Goal: Information Seeking & Learning: Compare options

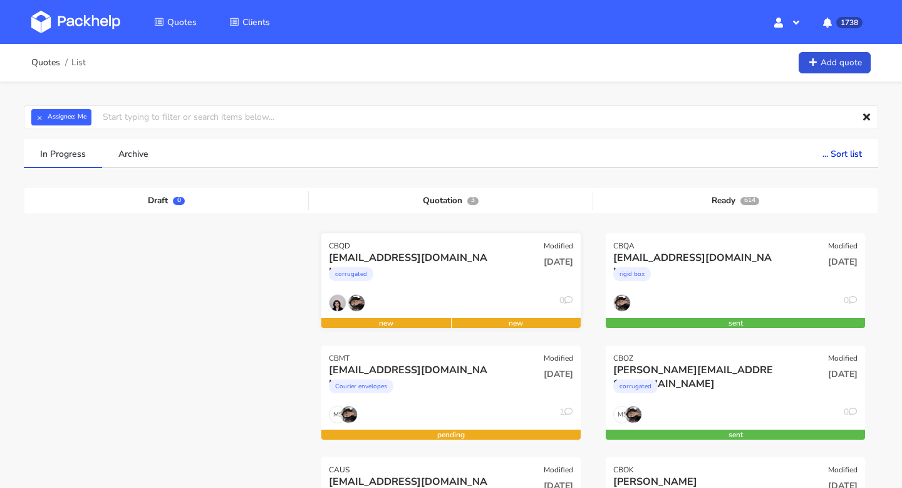
click at [423, 298] on div "0" at bounding box center [450, 306] width 259 height 24
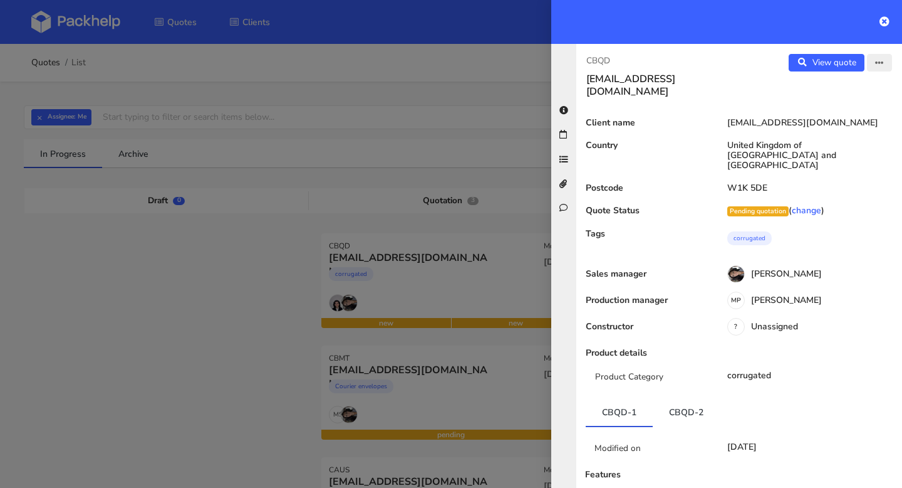
click at [883, 63] on icon "button" at bounding box center [879, 63] width 9 height 9
click at [827, 86] on link "Edit quote" at bounding box center [839, 88] width 110 height 21
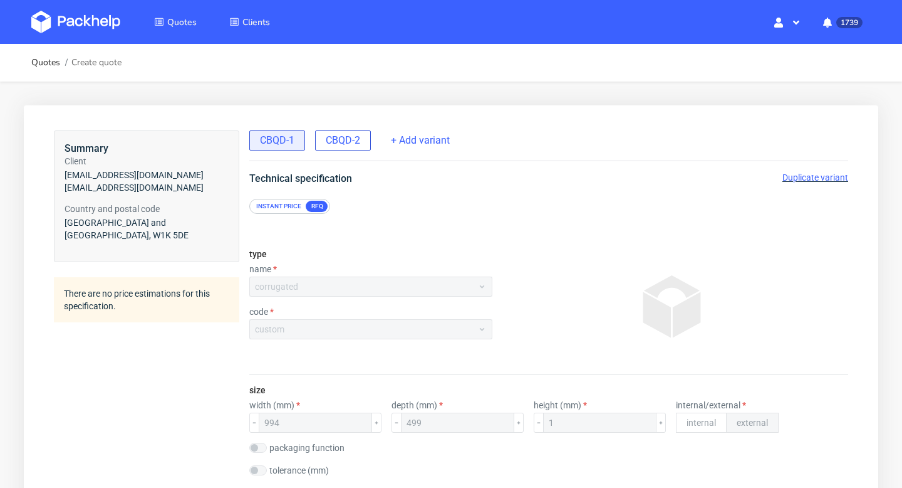
click at [345, 137] on span "CBQD-2" at bounding box center [343, 140] width 34 height 14
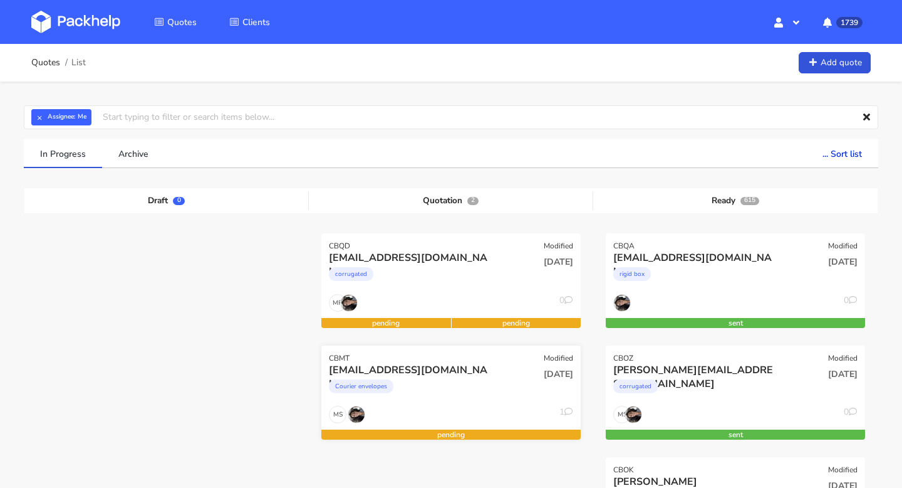
click at [412, 387] on div "Courier envelopes" at bounding box center [412, 389] width 166 height 25
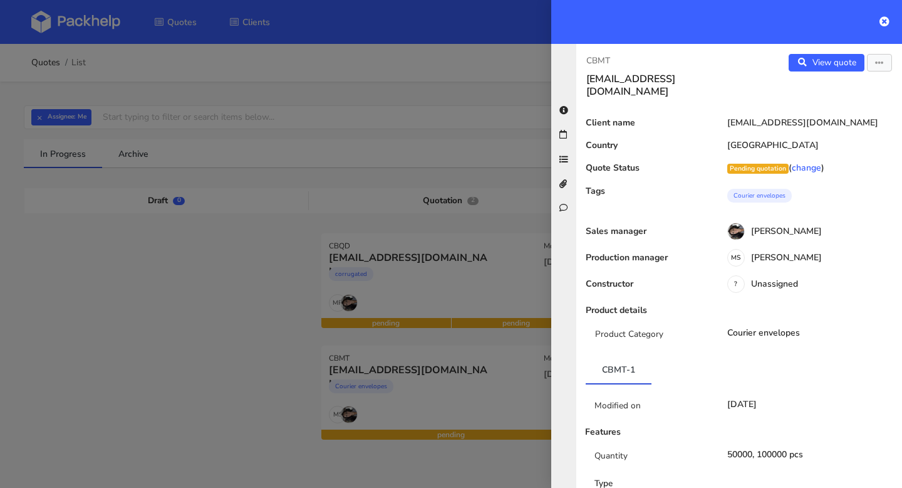
drag, startPoint x: 615, startPoint y: 57, endPoint x: 580, endPoint y: 57, distance: 35.7
click at [580, 57] on div "CBMT fornitori@quiteco.com" at bounding box center [658, 76] width 163 height 44
copy p "CBMT"
click at [422, 150] on div at bounding box center [451, 244] width 902 height 488
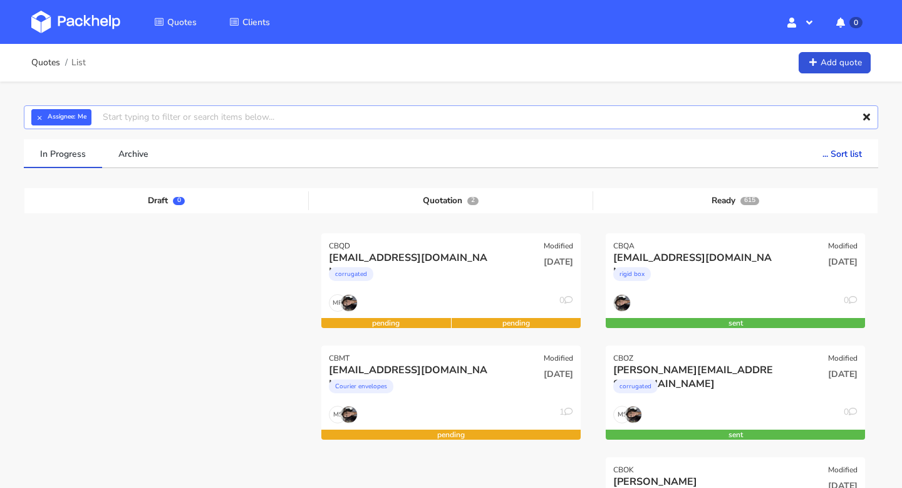
click at [468, 118] on input "text" at bounding box center [451, 117] width 855 height 24
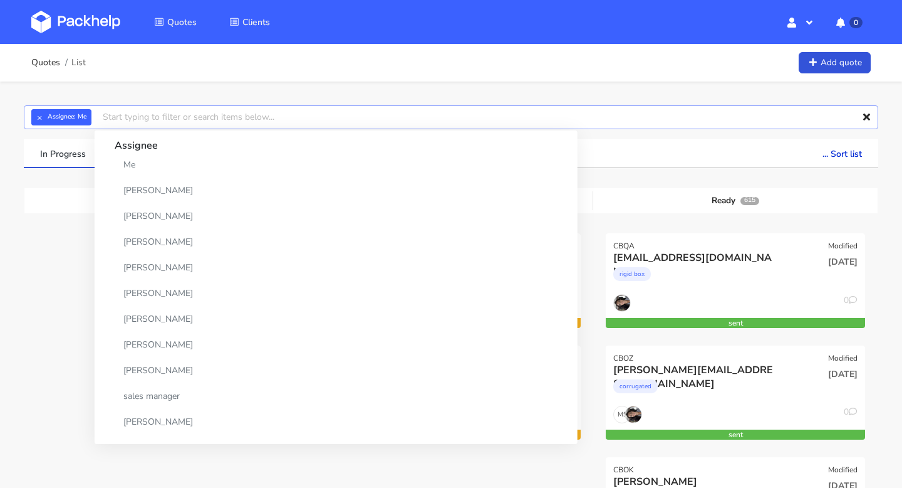
paste input "CBMT"
type input "CBMT"
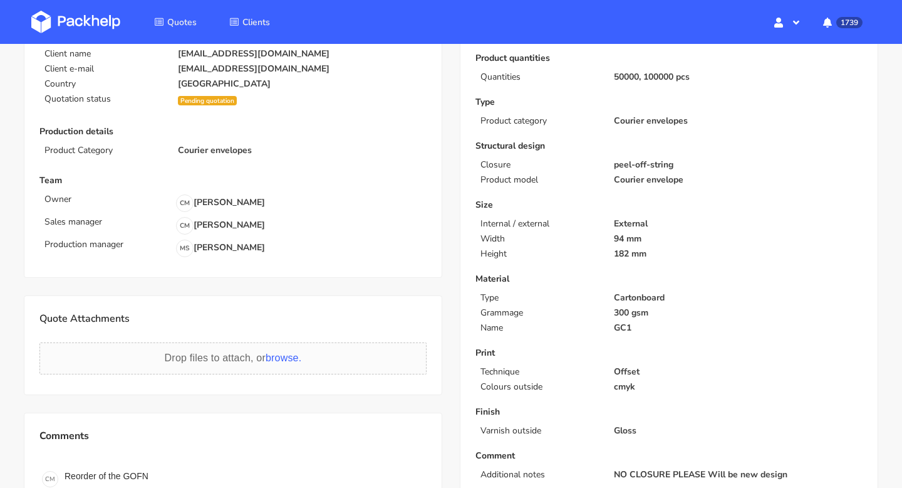
scroll to position [350, 0]
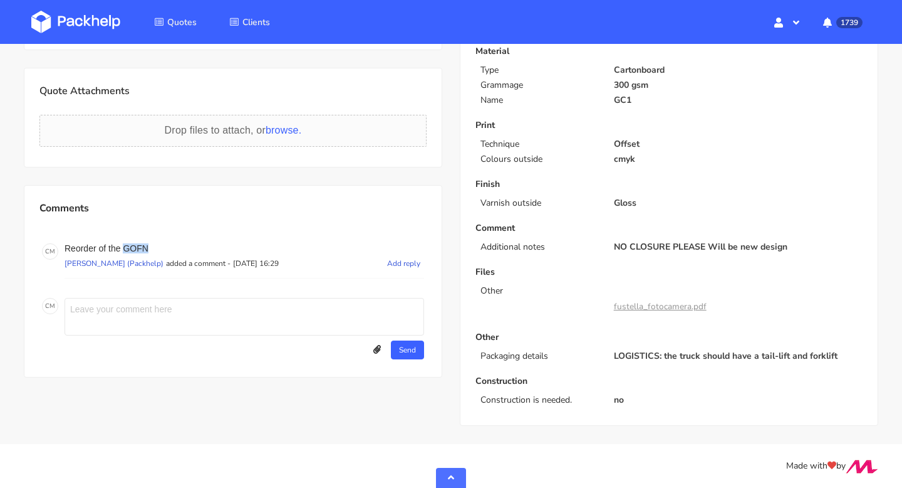
drag, startPoint x: 162, startPoint y: 251, endPoint x: 123, endPoint y: 251, distance: 39.5
click at [123, 251] on p "Reorder of the GOFN" at bounding box center [245, 248] width 360 height 10
copy p "GOFN"
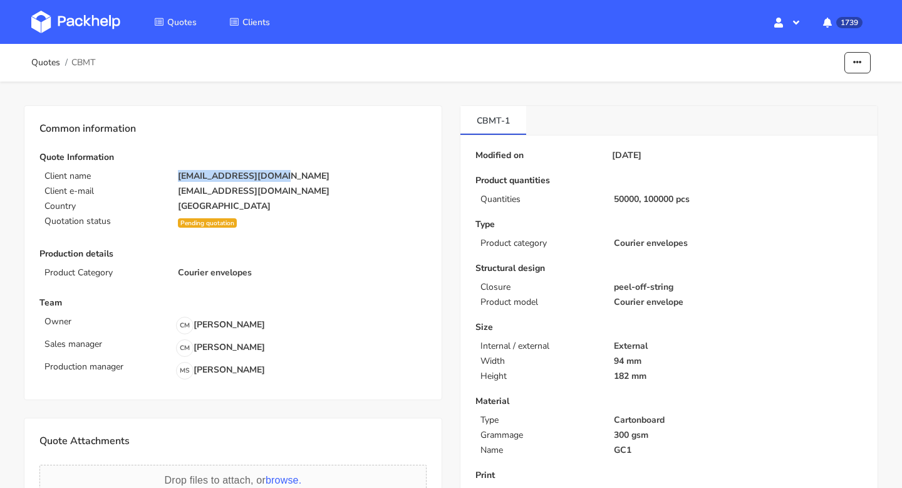
copy p "[EMAIL_ADDRESS][DOMAIN_NAME]"
drag, startPoint x: 282, startPoint y: 175, endPoint x: 177, endPoint y: 177, distance: 105.3
click at [177, 177] on div "[EMAIL_ADDRESS][DOMAIN_NAME]" at bounding box center [302, 176] width 266 height 10
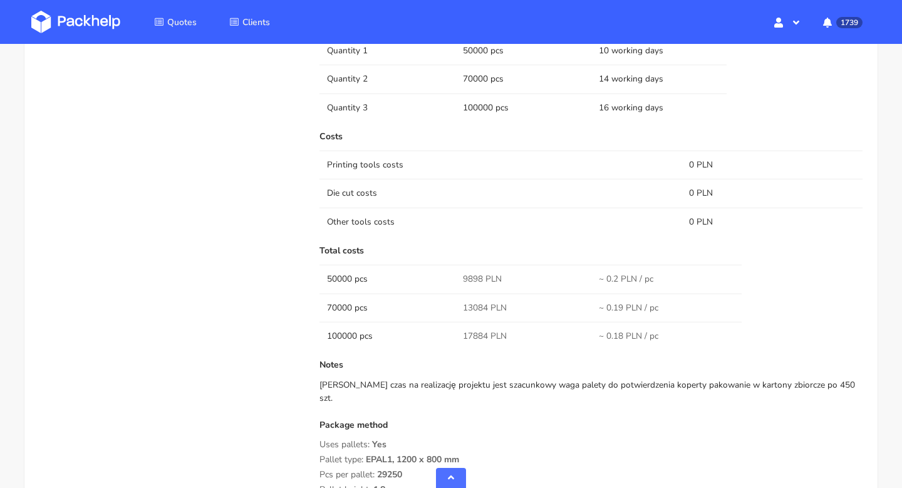
scroll to position [1090, 0]
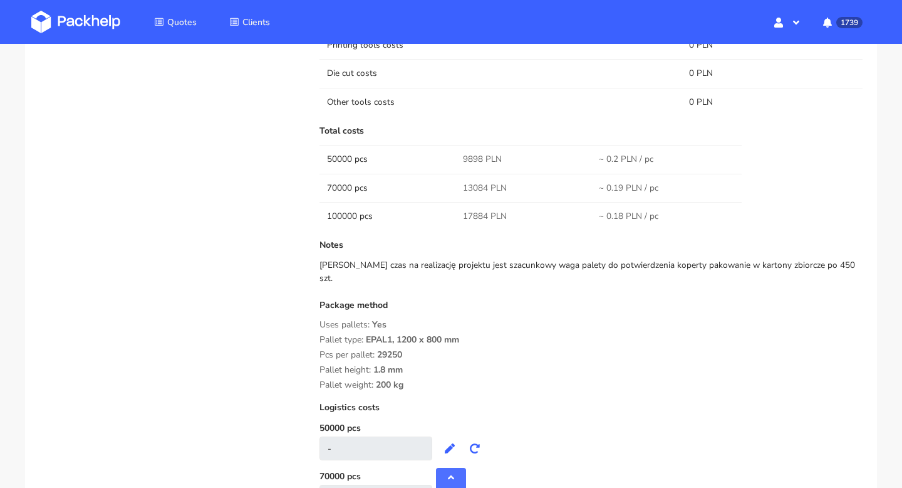
drag, startPoint x: 419, startPoint y: 388, endPoint x: 317, endPoint y: 319, distance: 122.7
click at [317, 319] on div "Submitted on [DATE] 09:25:02 Supplier Inter Druk Startup cost 0 zł Cost per qua…" at bounding box center [591, 91] width 561 height 957
copy div "Uses pallets: Yes Pallet type: EPAL1, 1200 x 800 mm Pcs per pallet: 29250 Palle…"
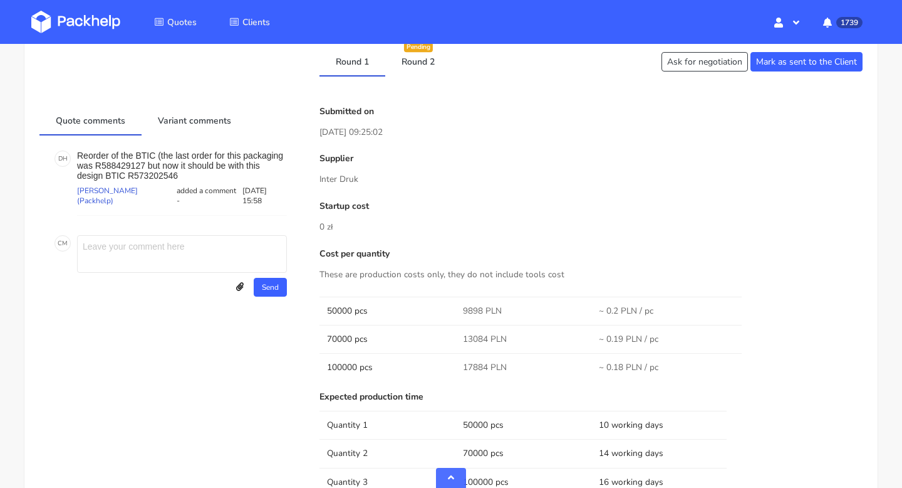
scroll to position [0, 0]
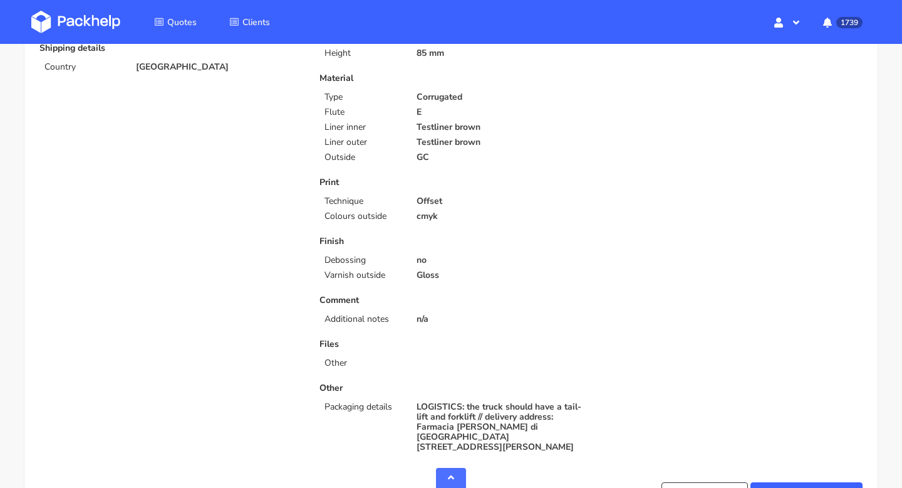
scroll to position [611, 0]
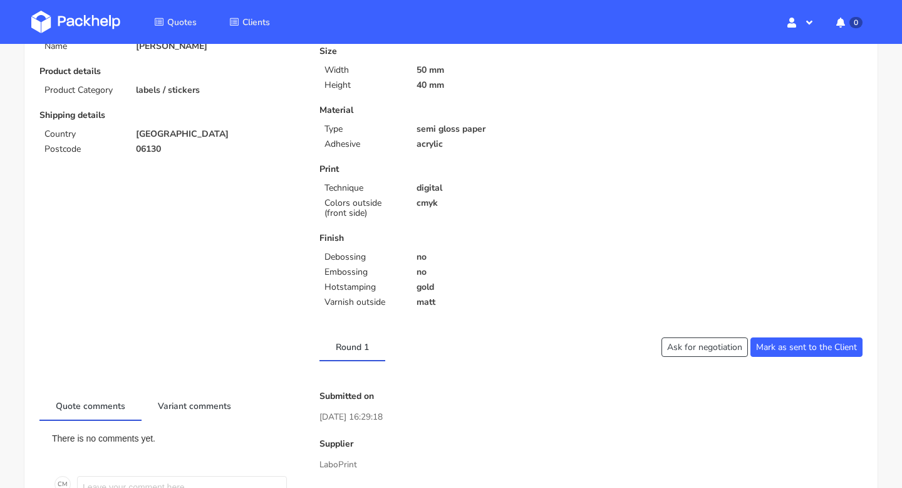
scroll to position [410, 0]
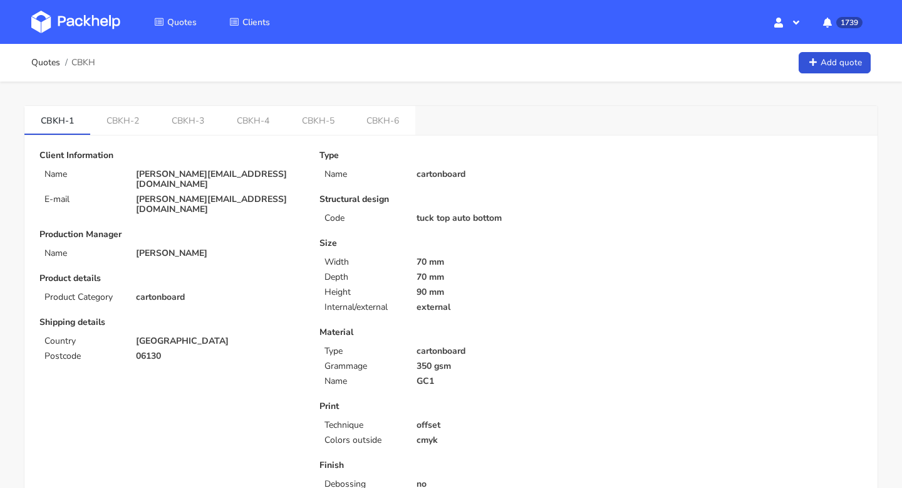
scroll to position [374, 0]
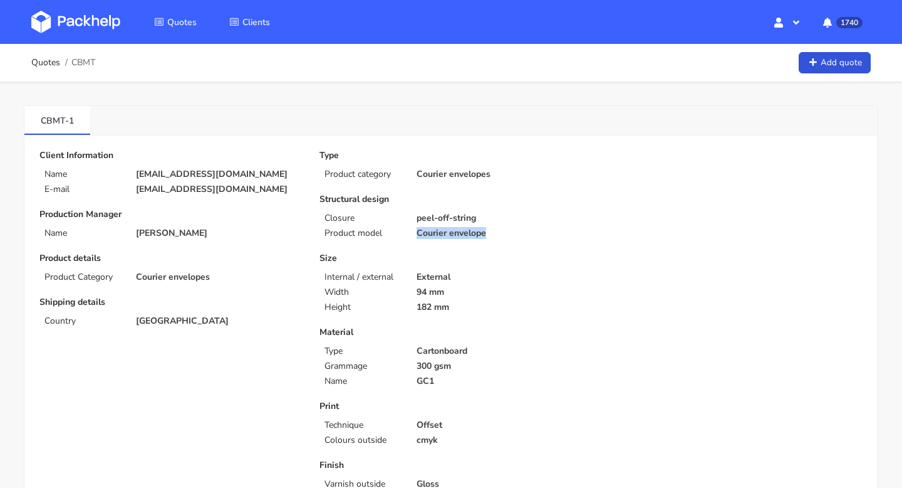
copy p "Courier envelope"
drag, startPoint x: 497, startPoint y: 236, endPoint x: 574, endPoint y: 88, distance: 166.8
click at [459, 191] on div "Type Product category Courier envelopes Structural design Closure peel-off-stri…" at bounding box center [451, 408] width 280 height 516
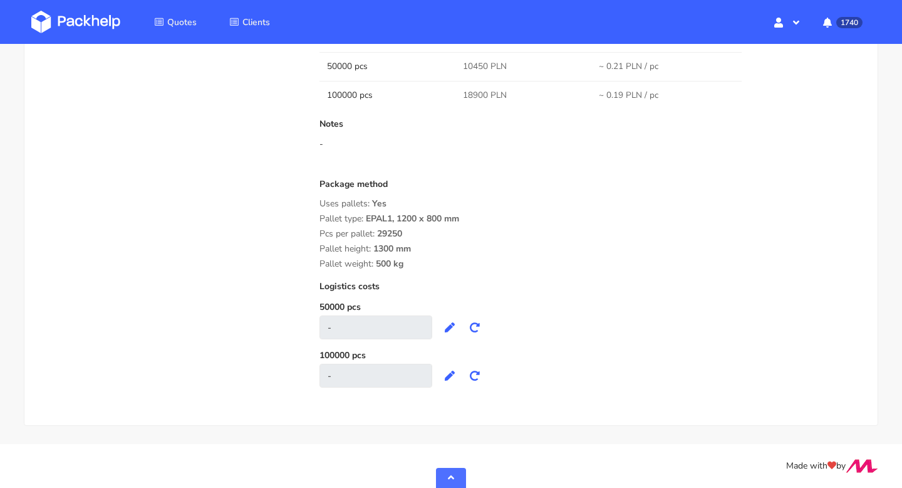
scroll to position [907, 0]
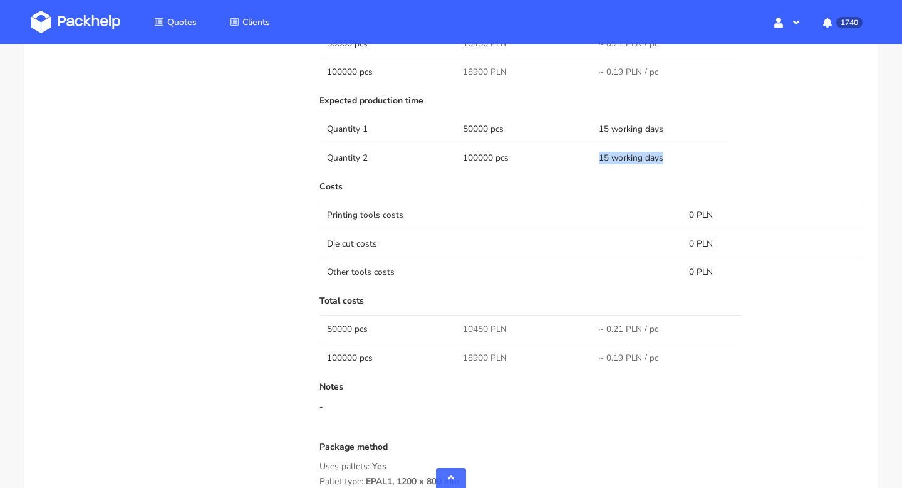
drag, startPoint x: 667, startPoint y: 155, endPoint x: 584, endPoint y: 155, distance: 82.7
click at [584, 155] on tr "Quantity 2 100000 pcs 15 working days" at bounding box center [591, 158] width 543 height 28
copy tr "15 working days"
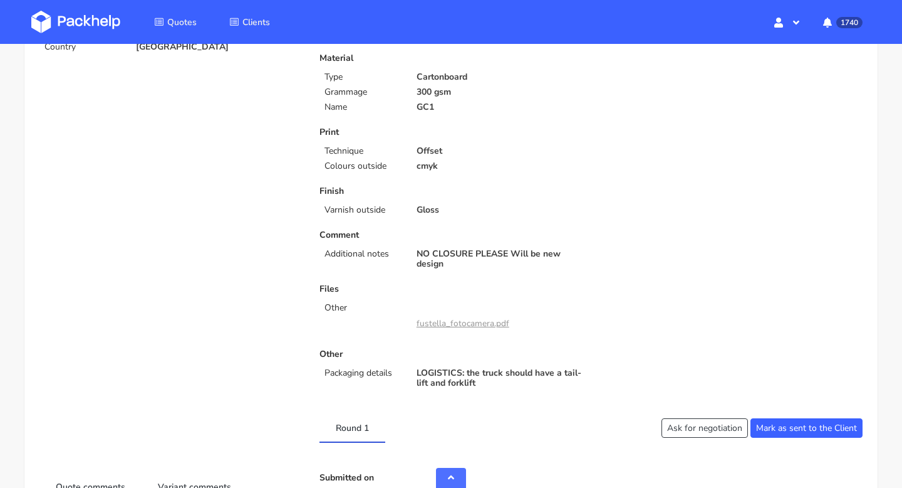
scroll to position [0, 0]
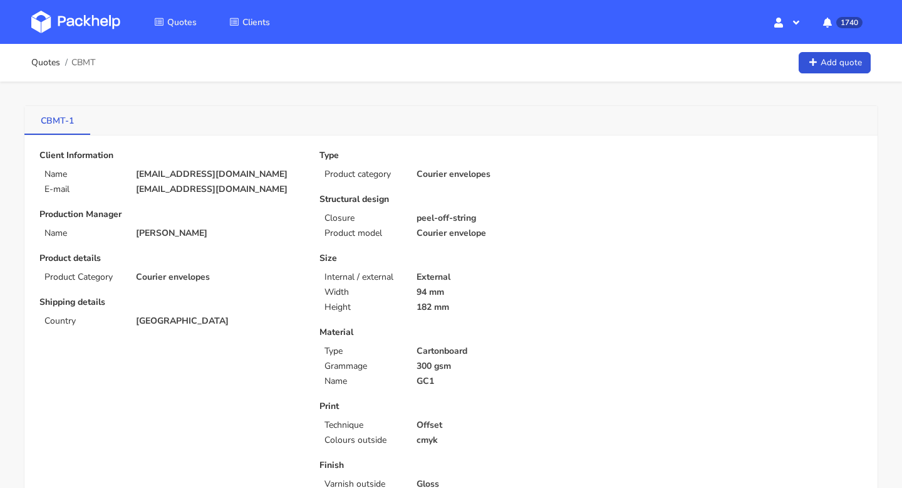
drag, startPoint x: 37, startPoint y: 129, endPoint x: 65, endPoint y: 129, distance: 27.6
click at [65, 129] on link "CBMT-1" at bounding box center [57, 120] width 66 height 28
drag, startPoint x: 38, startPoint y: 123, endPoint x: 63, endPoint y: 123, distance: 25.1
click at [63, 123] on link "CBMT-1" at bounding box center [57, 120] width 66 height 28
copy link "CBMT"
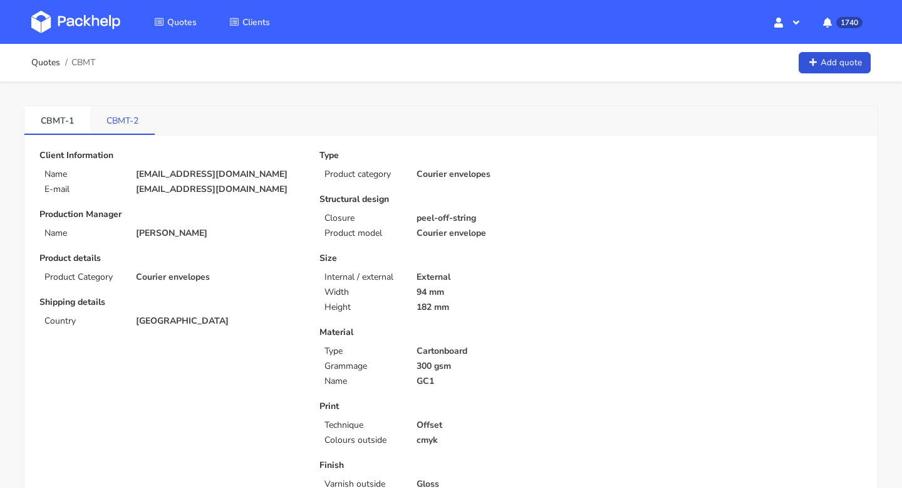
click at [125, 124] on link "CBMT-2" at bounding box center [122, 120] width 65 height 28
click at [63, 120] on link "CBMT-1" at bounding box center [57, 120] width 66 height 28
copy link "CBMT-2"
drag, startPoint x: 140, startPoint y: 120, endPoint x: 105, endPoint y: 120, distance: 35.7
click at [105, 120] on link "CBMT-2" at bounding box center [123, 120] width 66 height 28
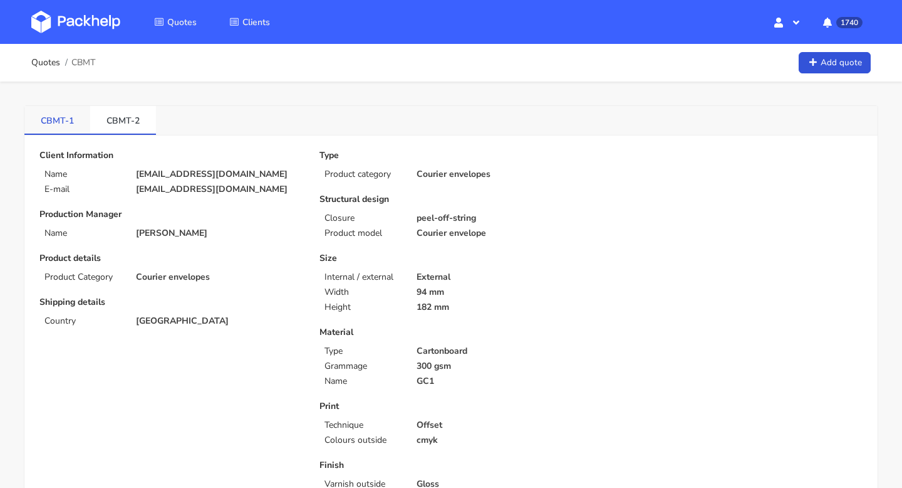
click at [51, 113] on link "CBMT-1" at bounding box center [57, 120] width 66 height 28
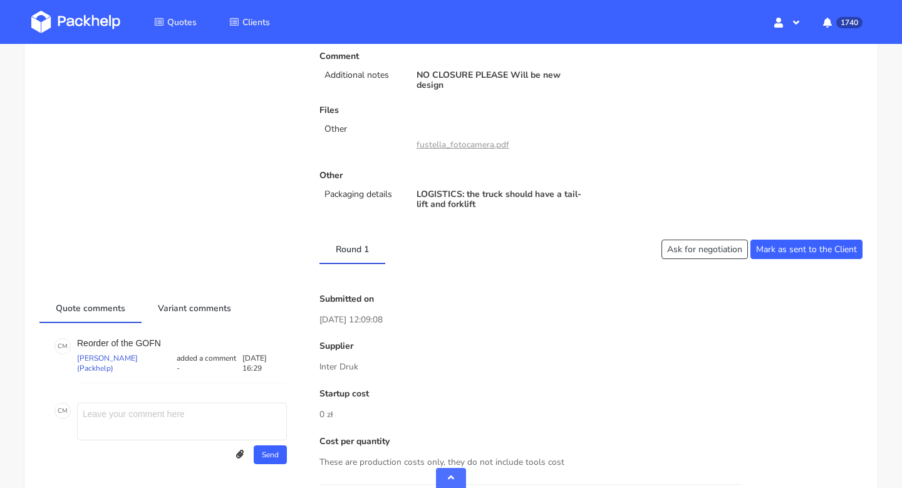
scroll to position [631, 0]
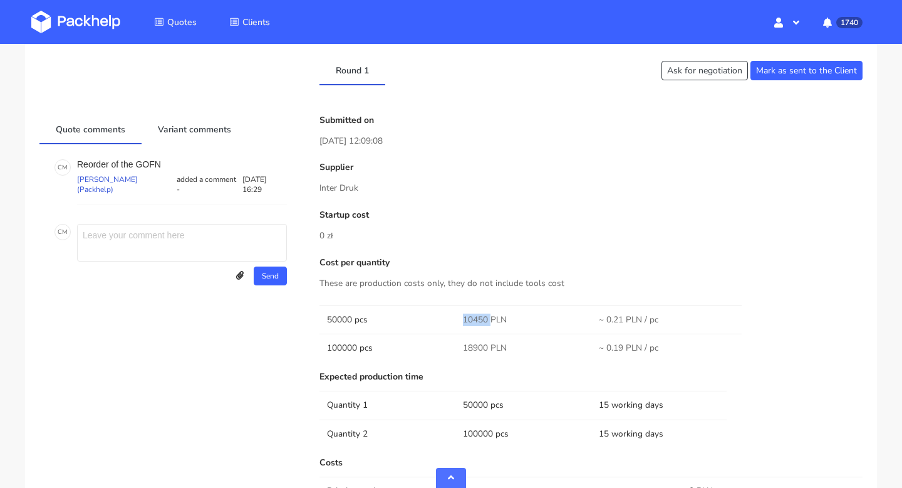
drag, startPoint x: 488, startPoint y: 318, endPoint x: 445, endPoint y: 318, distance: 43.2
click at [445, 318] on tr "50000 pcs 10450 PLN ~ 0.21 PLN / pc" at bounding box center [591, 319] width 543 height 28
copy tr "10450"
drag, startPoint x: 488, startPoint y: 345, endPoint x: 464, endPoint y: 345, distance: 23.8
click at [464, 345] on span "18900 PLN" at bounding box center [485, 348] width 44 height 13
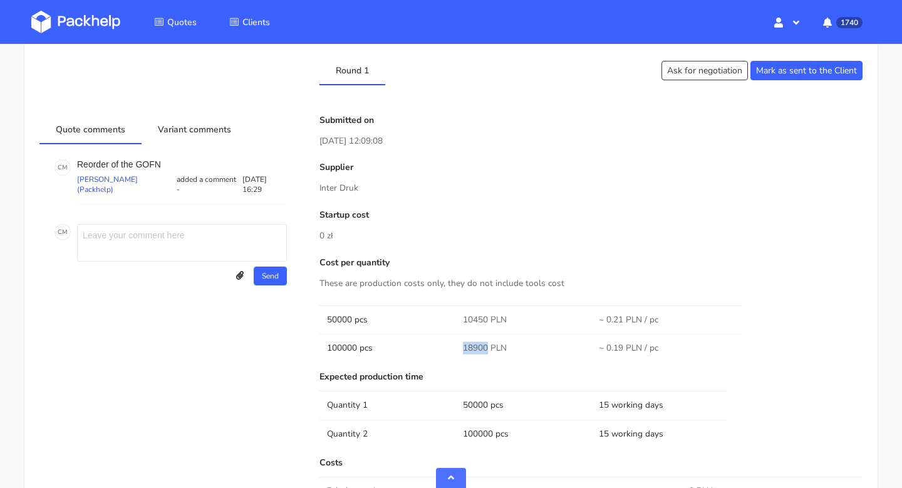
copy span "18900"
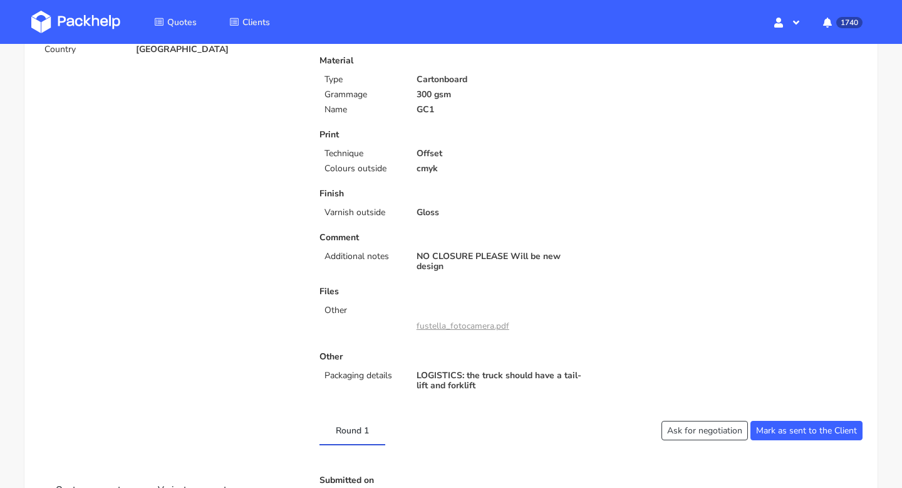
scroll to position [0, 0]
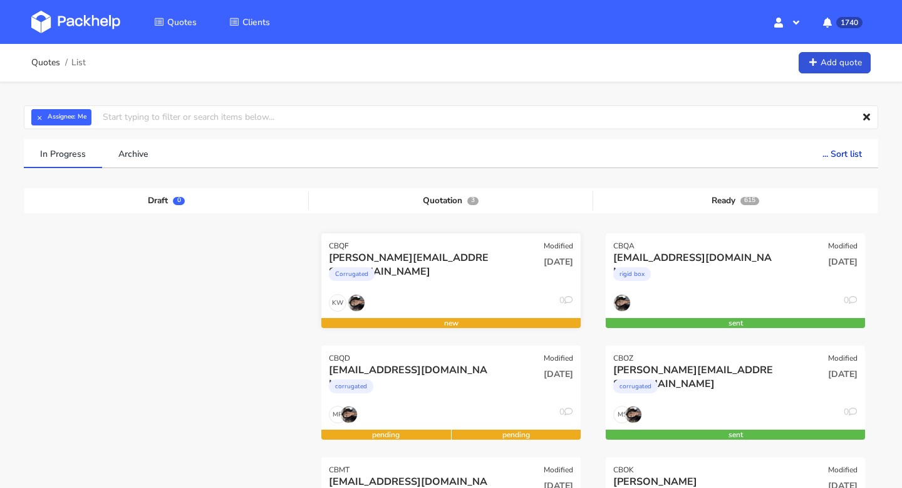
click at [450, 254] on div "[PERSON_NAME][EMAIL_ADDRESS][DOMAIN_NAME]" at bounding box center [412, 258] width 166 height 14
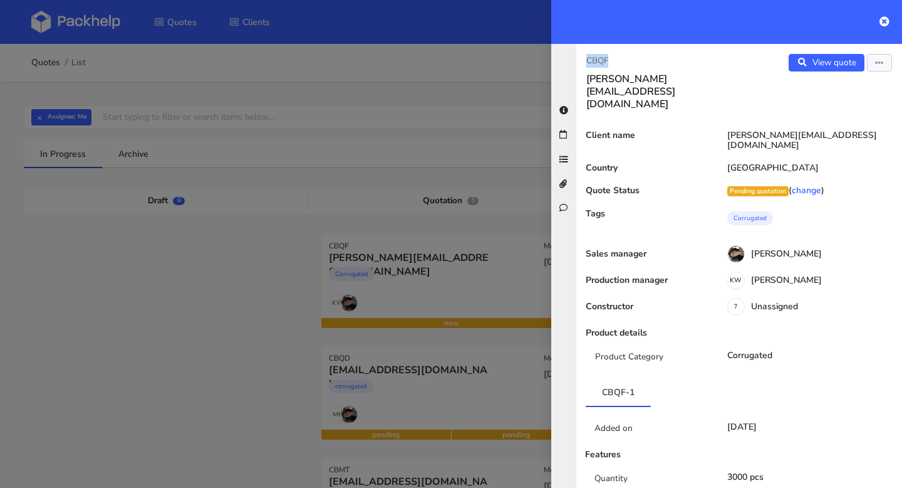
drag, startPoint x: 624, startPoint y: 56, endPoint x: 569, endPoint y: 56, distance: 54.5
click at [569, 56] on div "CBQF george@isbistergroup.com View quote Edit quote Client name george@isbister…" at bounding box center [726, 266] width 351 height 444
copy p "CBQF"
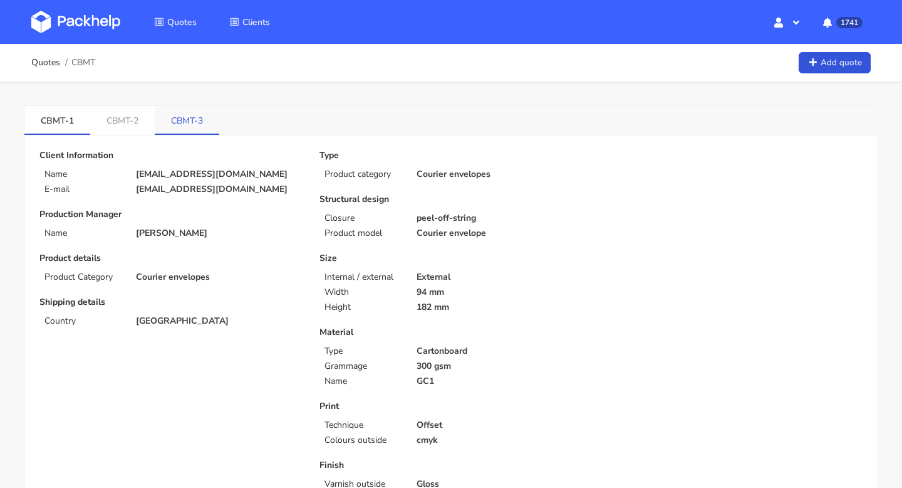
click at [173, 130] on link "CBMT-3" at bounding box center [187, 120] width 65 height 28
click at [132, 110] on link "CBMT-2" at bounding box center [123, 120] width 66 height 28
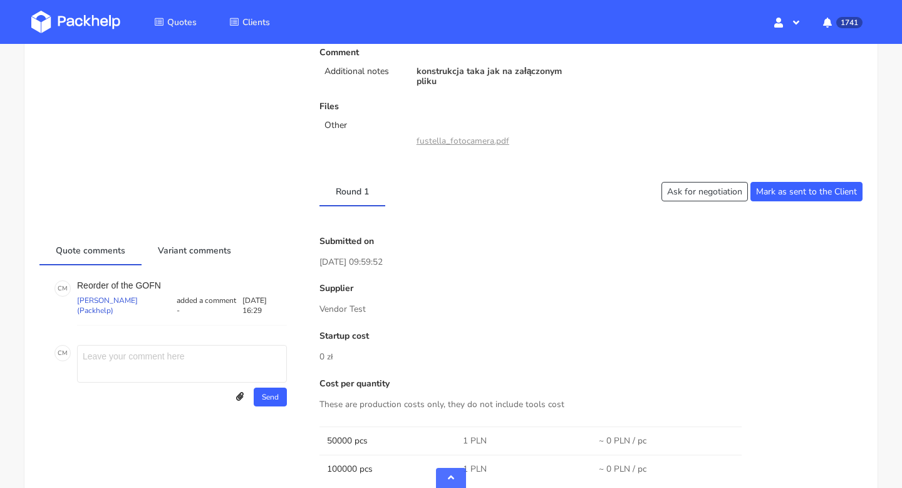
scroll to position [583, 0]
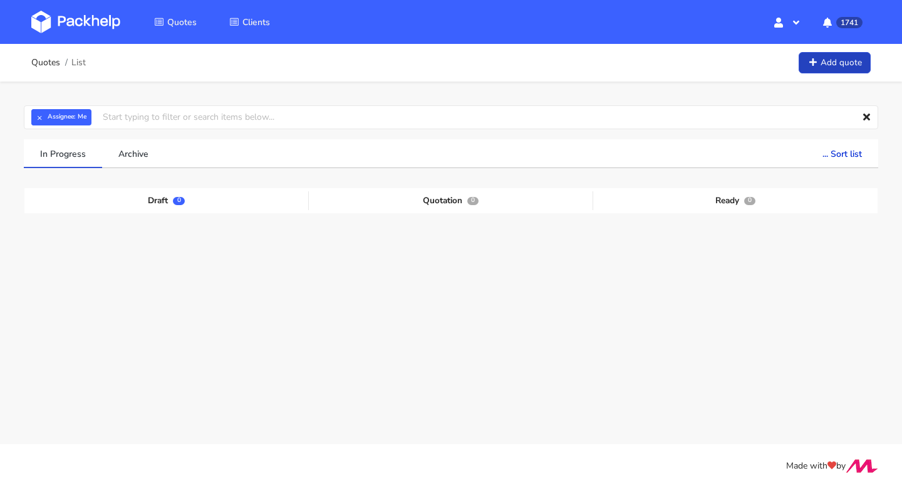
click at [844, 63] on link "Add quote" at bounding box center [835, 63] width 72 height 22
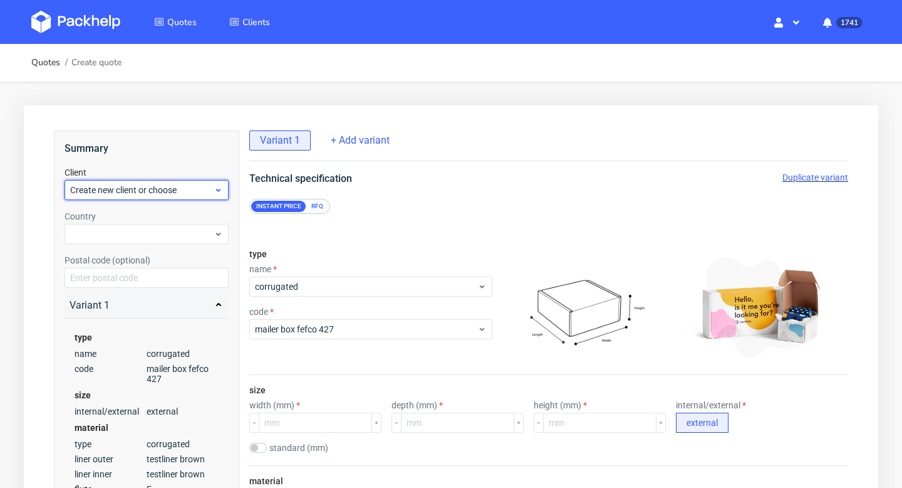
click at [143, 196] on span "Create new client or choose" at bounding box center [142, 190] width 144 height 13
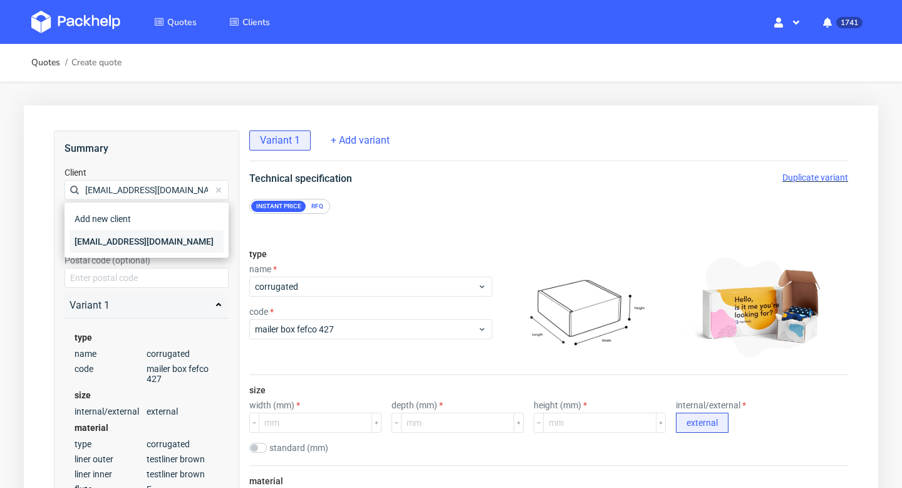
type input "[EMAIL_ADDRESS][DOMAIN_NAME]"
click at [126, 237] on div "jaro.product@gmail.com" at bounding box center [147, 241] width 154 height 23
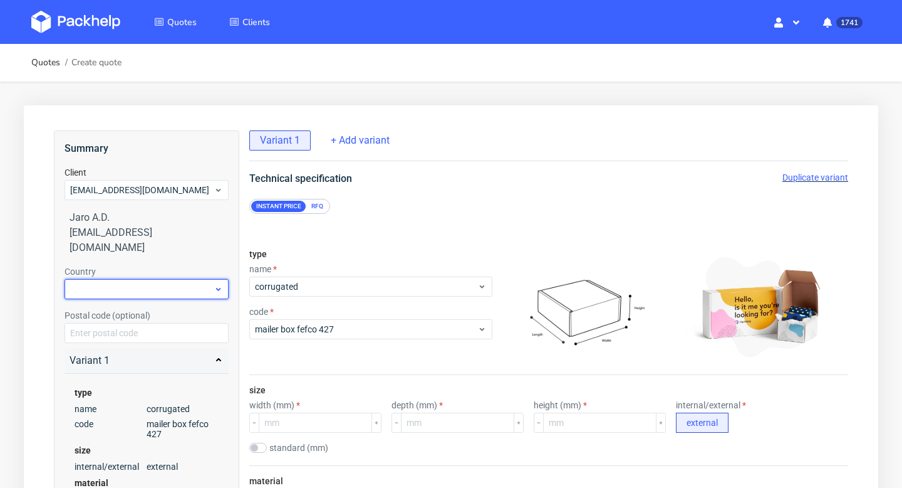
click at [120, 279] on div at bounding box center [147, 289] width 164 height 20
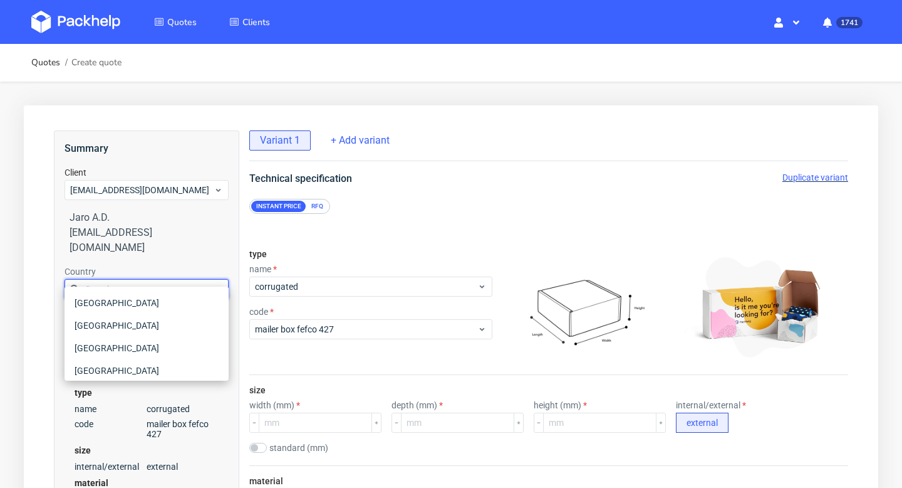
paste input "Santa Cruz de Tenerife 38004"
type input "Santa Cruz de Tenerife 38004"
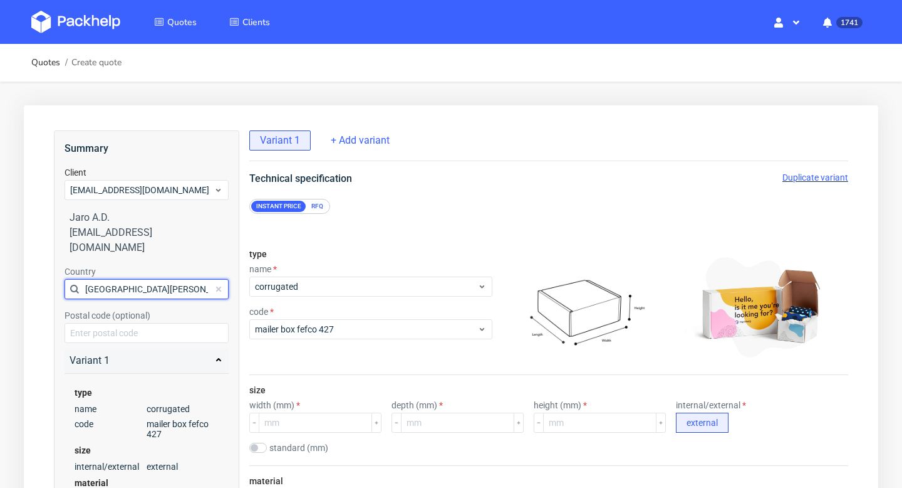
click at [127, 279] on input "Santa Cruz de Tenerife 38004" at bounding box center [147, 289] width 164 height 20
click at [127, 279] on div at bounding box center [147, 289] width 164 height 20
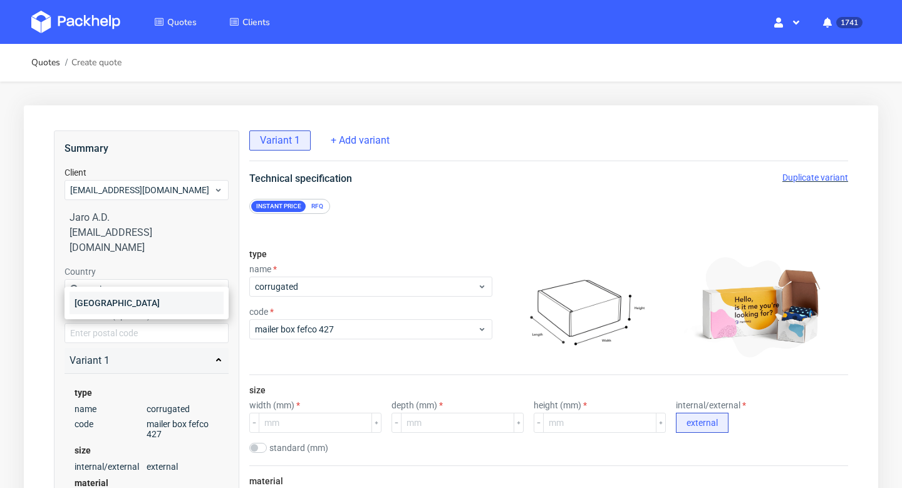
type input "spai"
click at [113, 297] on div "Spain" at bounding box center [147, 302] width 154 height 23
click at [94, 323] on input "text" at bounding box center [147, 333] width 164 height 20
paste input "Santa Cruz de Tenerife 38004"
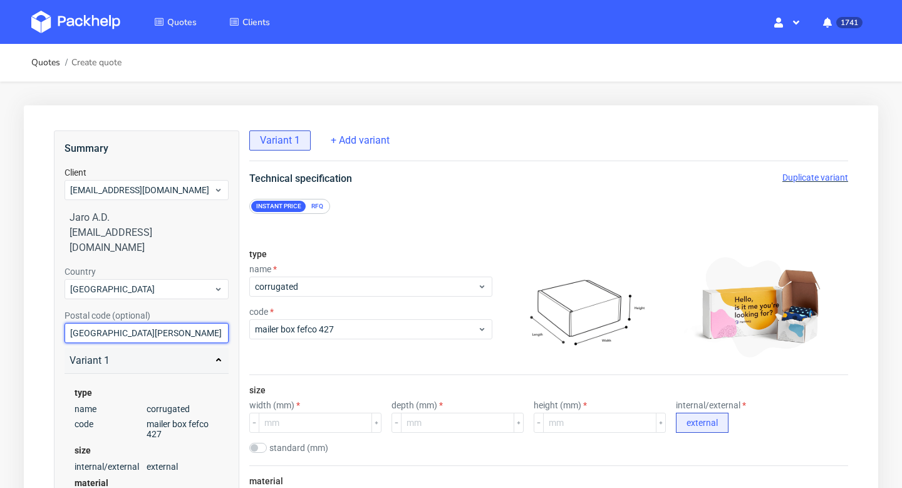
drag, startPoint x: 162, startPoint y: 318, endPoint x: 51, endPoint y: 305, distance: 111.6
type input "38004"
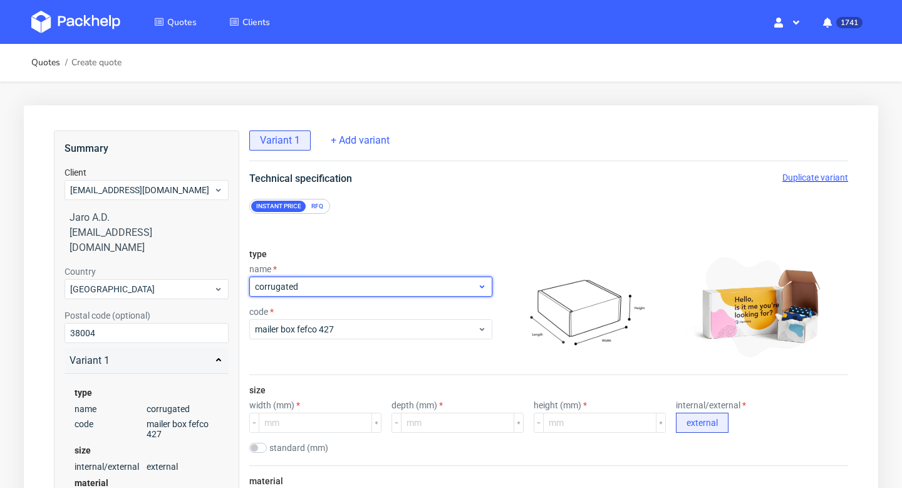
click at [315, 281] on span "corrugated" at bounding box center [366, 286] width 222 height 13
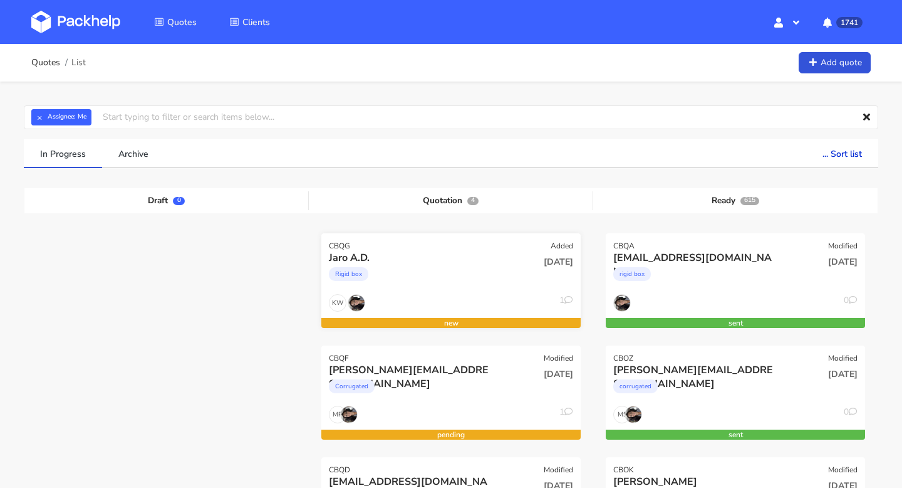
click at [398, 259] on div "Jaro A.D." at bounding box center [412, 258] width 166 height 14
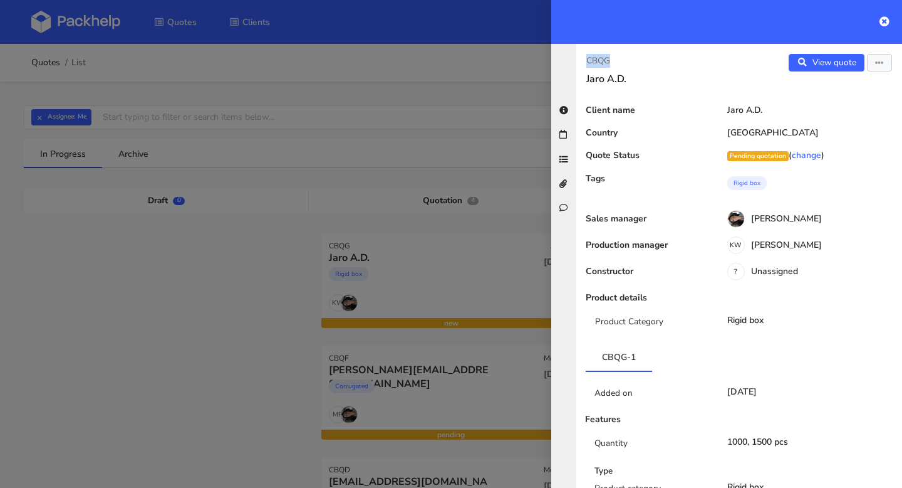
drag, startPoint x: 619, startPoint y: 60, endPoint x: 574, endPoint y: 60, distance: 44.5
click at [574, 60] on div "CBQG Jaro A.D. View quote Edit quote Client name [PERSON_NAME] Country [GEOGRAP…" at bounding box center [726, 266] width 351 height 444
copy p "CBQG"
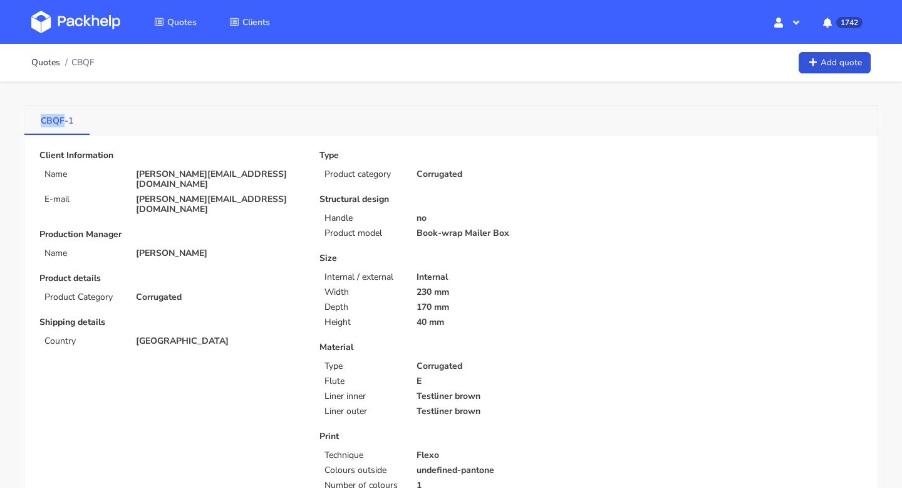
drag, startPoint x: 31, startPoint y: 122, endPoint x: 65, endPoint y: 124, distance: 33.3
click at [65, 124] on link "CBQF-1" at bounding box center [56, 120] width 65 height 28
copy link "CBQF"
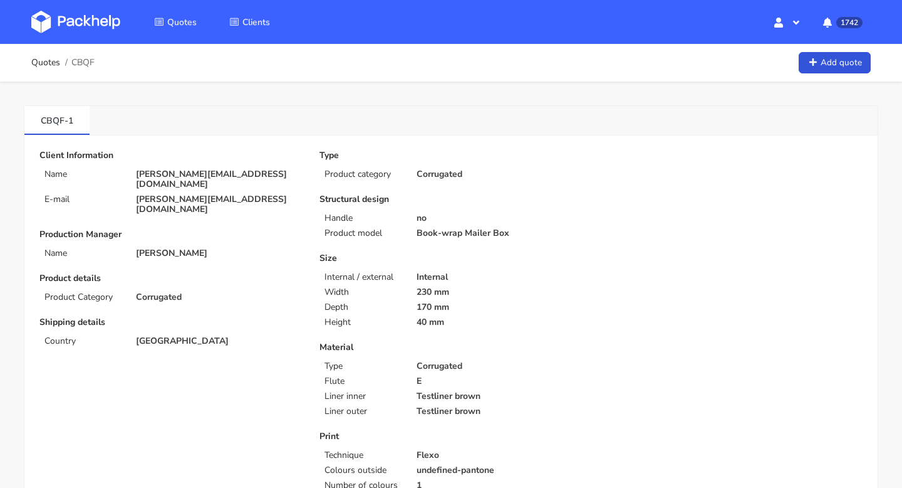
click at [209, 194] on p "[PERSON_NAME][EMAIL_ADDRESS][DOMAIN_NAME]" at bounding box center [219, 204] width 166 height 20
copy div "[PERSON_NAME][EMAIL_ADDRESS][DOMAIN_NAME]"
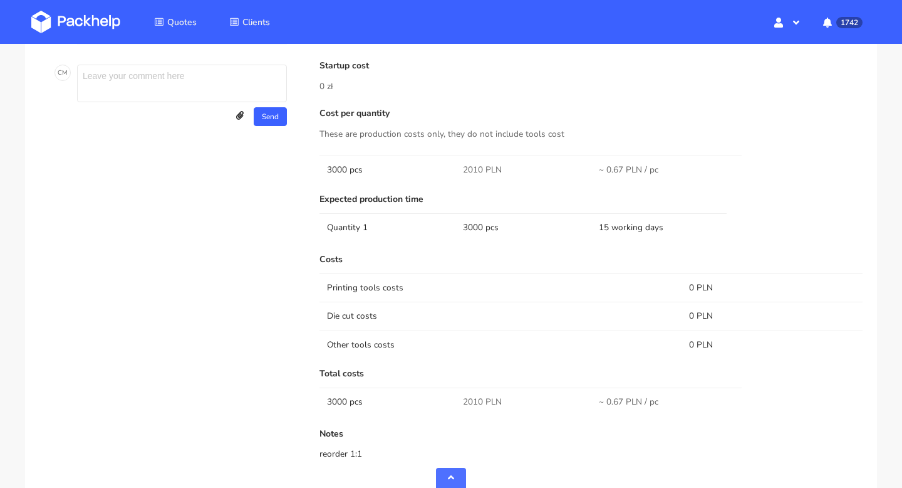
scroll to position [755, 0]
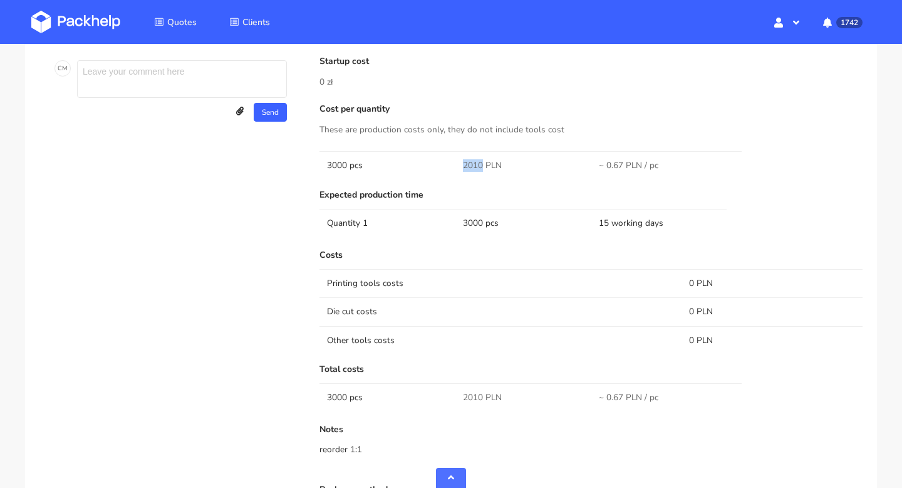
drag, startPoint x: 481, startPoint y: 165, endPoint x: 465, endPoint y: 165, distance: 15.7
click at [465, 165] on span "2010 PLN" at bounding box center [482, 165] width 39 height 13
copy span "2010"
